Goal: Communication & Community: Ask a question

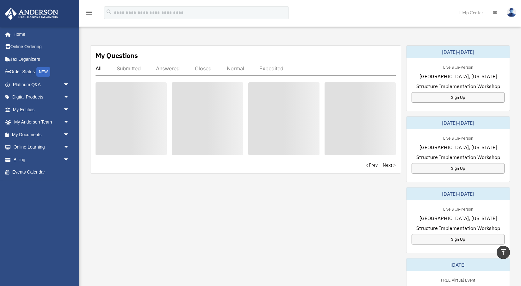
scroll to position [201, 0]
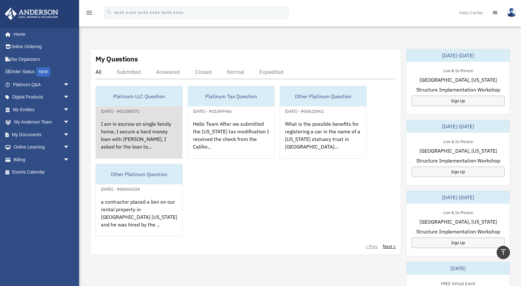
click at [146, 123] on div "I am in escrow on single family home, I secure a hard money loan with Kiavi, I …" at bounding box center [139, 139] width 86 height 49
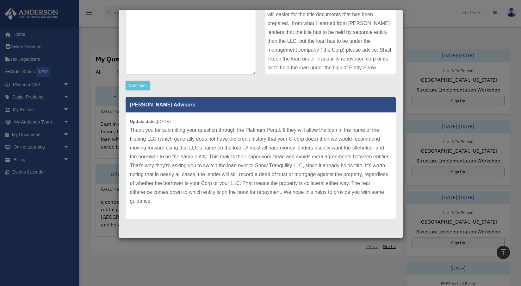
scroll to position [122, 0]
click at [139, 86] on button "Comment" at bounding box center [138, 85] width 25 height 9
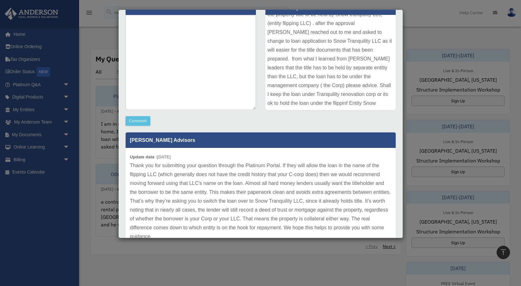
scroll to position [70, 0]
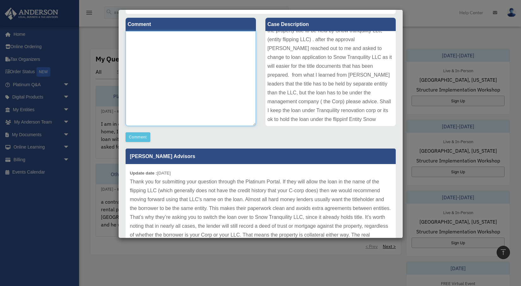
click at [192, 63] on textarea at bounding box center [191, 78] width 130 height 95
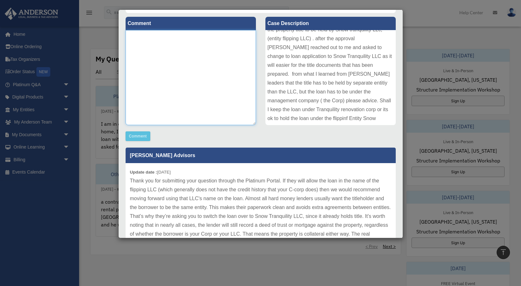
scroll to position [17, 0]
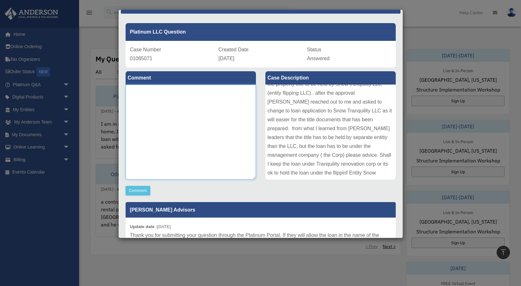
click at [164, 107] on textarea at bounding box center [191, 132] width 130 height 95
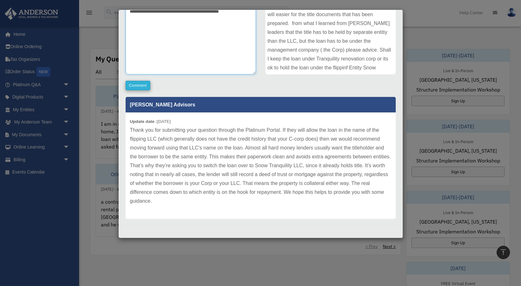
scroll to position [122, 0]
type textarea "**********"
click at [140, 88] on button "Comment" at bounding box center [138, 85] width 25 height 9
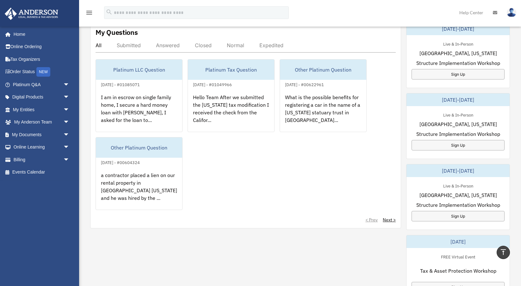
scroll to position [226, 0]
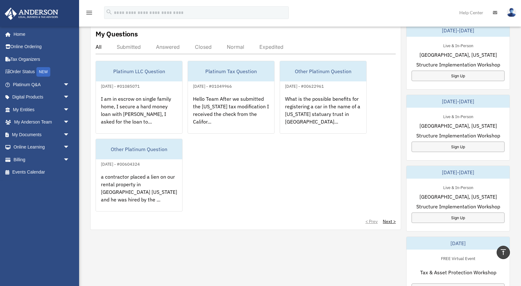
drag, startPoint x: 229, startPoint y: 180, endPoint x: 237, endPoint y: 167, distance: 15.7
click at [237, 167] on div "Platinum LLC Question August 21, 2025 - #01085071 I am in escrow on single fami…" at bounding box center [246, 136] width 300 height 151
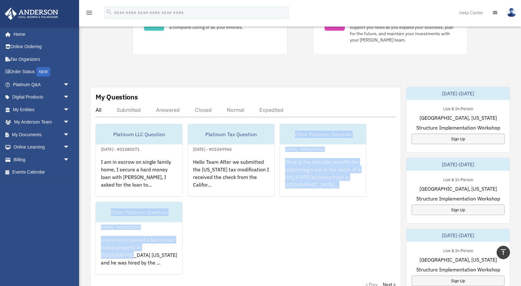
scroll to position [9, 0]
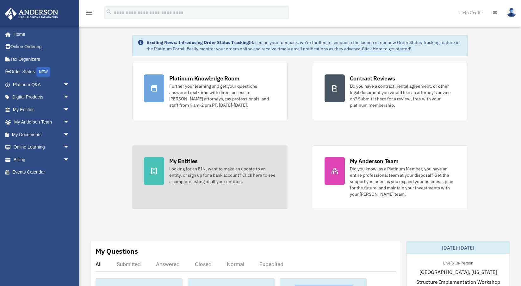
click at [243, 191] on link "My Entities Looking for an EIN, want to make an update to an entity, or sign up…" at bounding box center [209, 177] width 155 height 64
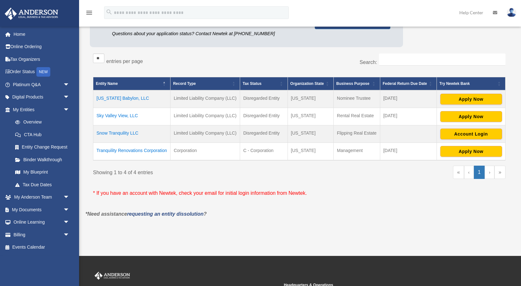
scroll to position [84, 0]
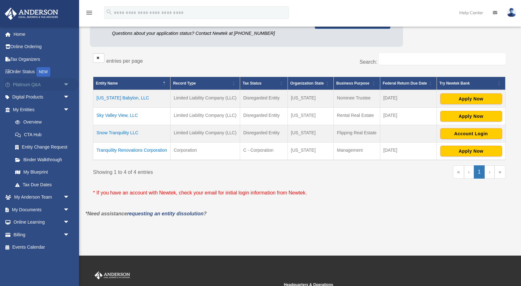
click at [31, 84] on link "Platinum Q&A arrow_drop_down" at bounding box center [41, 84] width 75 height 13
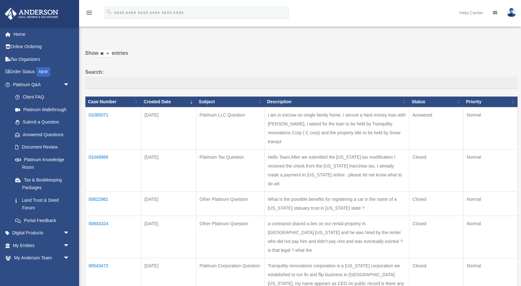
scroll to position [12, 0]
click at [102, 119] on td "01085071" at bounding box center [113, 128] width 56 height 42
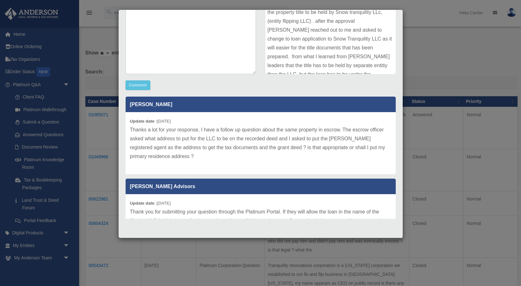
scroll to position [0, 0]
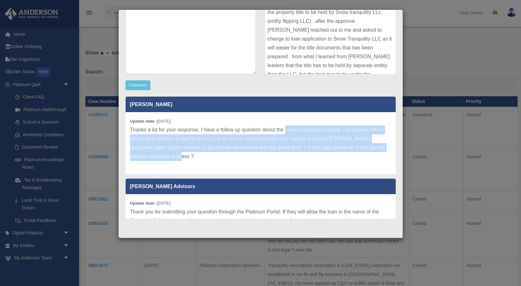
drag, startPoint x: 286, startPoint y: 129, endPoint x: 326, endPoint y: 161, distance: 51.2
click at [326, 161] on div "Update date : 08-25-2025 Thanks a lot for your response, I have a follow up que…" at bounding box center [261, 143] width 270 height 62
copy p "same property in escrow. The escrow officer asked what address to put for the L…"
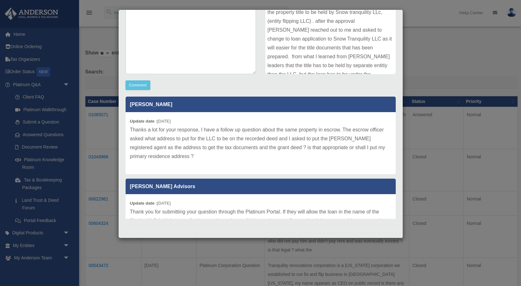
click at [107, 44] on div "Case Detail × Platinum LLC Question Case Number 01085071 Created Date August 21…" at bounding box center [260, 143] width 521 height 286
click at [460, 108] on div "Case Detail × Platinum LLC Question Case Number 01085071 Created Date August 21…" at bounding box center [260, 143] width 521 height 286
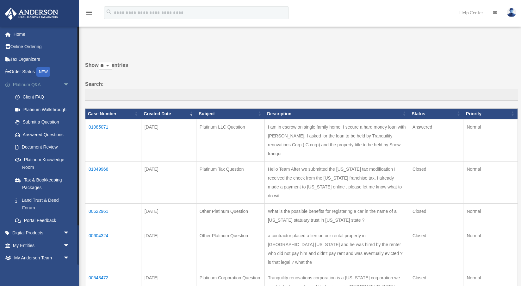
click at [37, 85] on link "Platinum Q&A arrow_drop_down" at bounding box center [41, 84] width 75 height 13
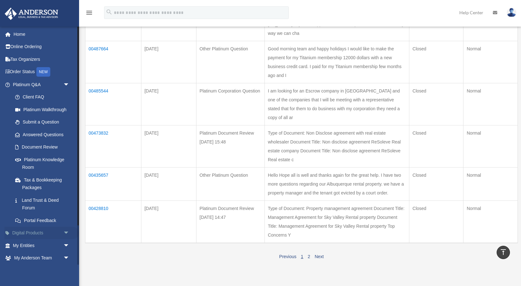
scroll to position [271, 0]
click at [48, 119] on link "Submit a Question" at bounding box center [44, 122] width 70 height 13
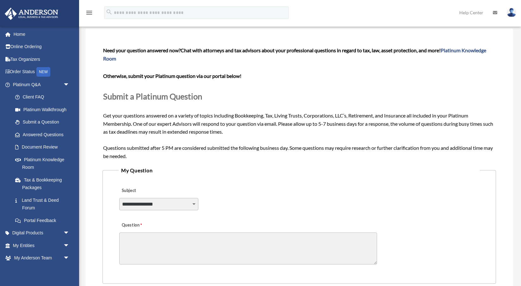
scroll to position [92, 0]
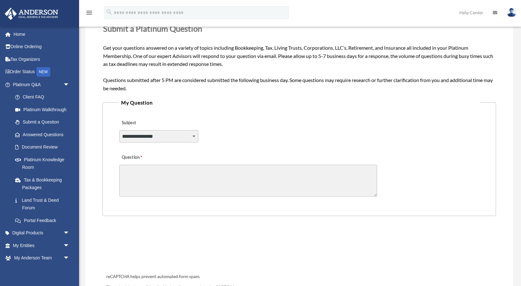
select select "******"
click at [154, 174] on textarea "Question" at bounding box center [248, 181] width 258 height 32
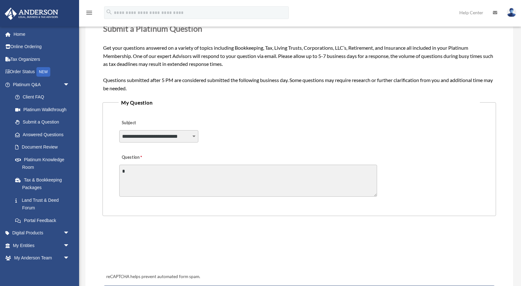
click at [146, 178] on textarea "*" at bounding box center [248, 181] width 258 height 32
paste textarea "**********"
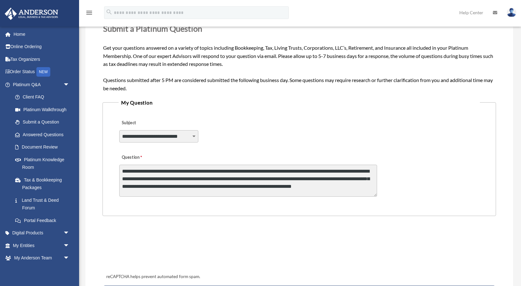
scroll to position [1, 0]
drag, startPoint x: 321, startPoint y: 170, endPoint x: 263, endPoint y: 169, distance: 57.3
click at [263, 169] on textarea "**********" at bounding box center [248, 181] width 258 height 32
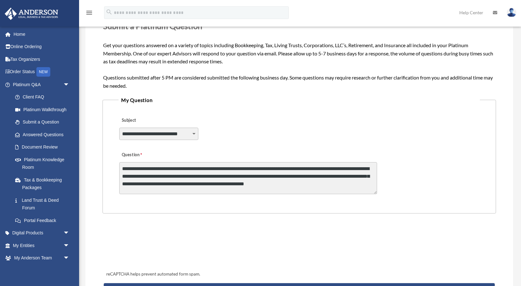
click at [200, 174] on textarea "**********" at bounding box center [248, 178] width 258 height 32
click at [211, 174] on textarea "**********" at bounding box center [248, 178] width 258 height 32
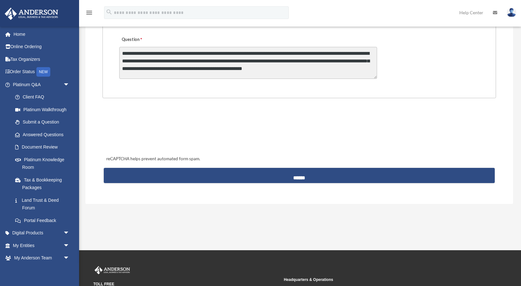
scroll to position [214, 0]
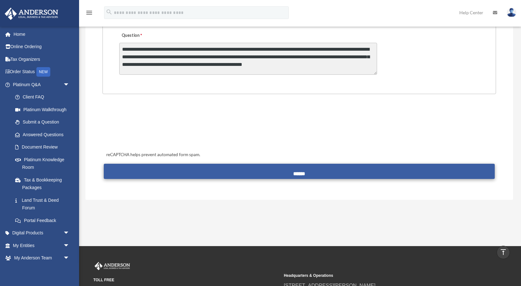
type textarea "**********"
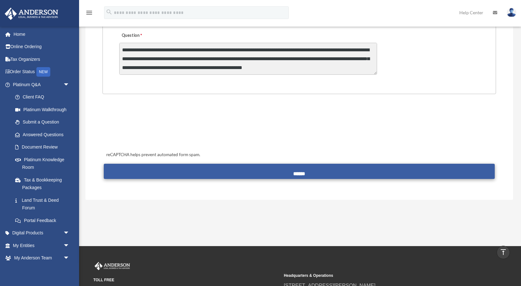
click at [305, 172] on input "******" at bounding box center [299, 171] width 391 height 15
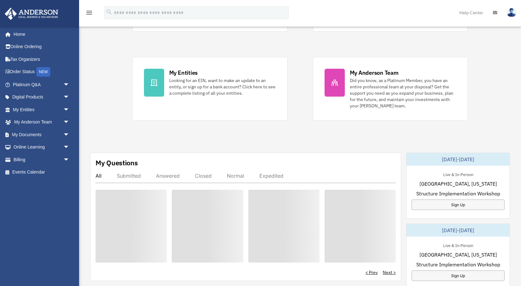
scroll to position [105, 0]
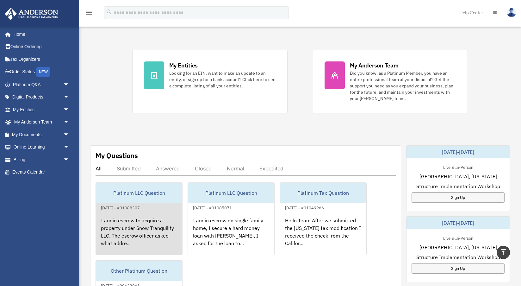
click at [132, 211] on link "Platinum LLC Question August 25, 2025 - #01088307 I am in escrow to acquire a p…" at bounding box center [139, 218] width 87 height 73
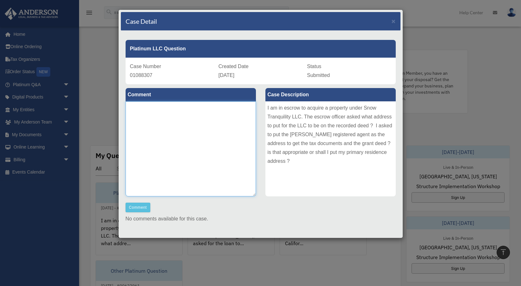
click at [167, 122] on textarea at bounding box center [191, 148] width 130 height 95
type textarea "**********"
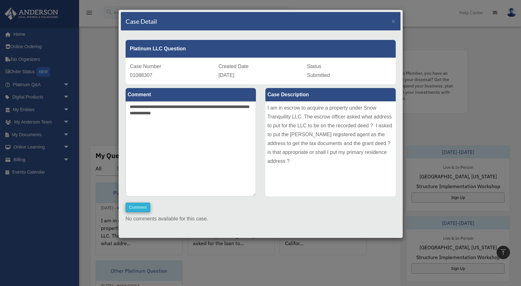
click at [142, 203] on button "Comment" at bounding box center [138, 207] width 25 height 9
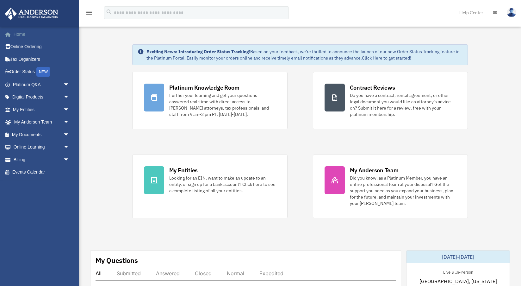
scroll to position [0, 0]
click at [19, 35] on link "Home" at bounding box center [41, 34] width 75 height 13
